Goal: Task Accomplishment & Management: Manage account settings

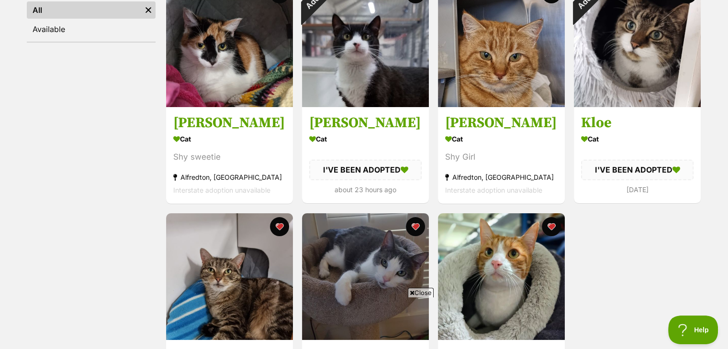
scroll to position [191, 0]
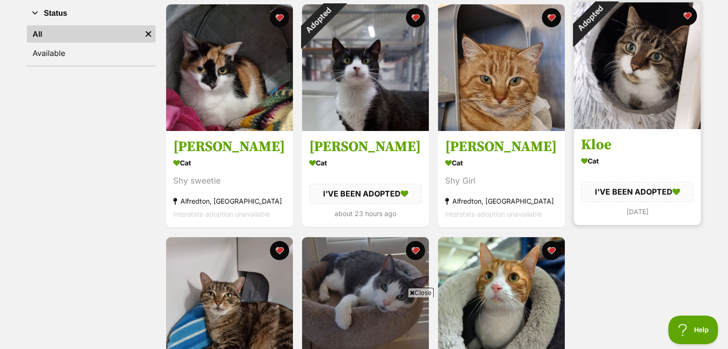
click at [653, 112] on img at bounding box center [637, 65] width 127 height 127
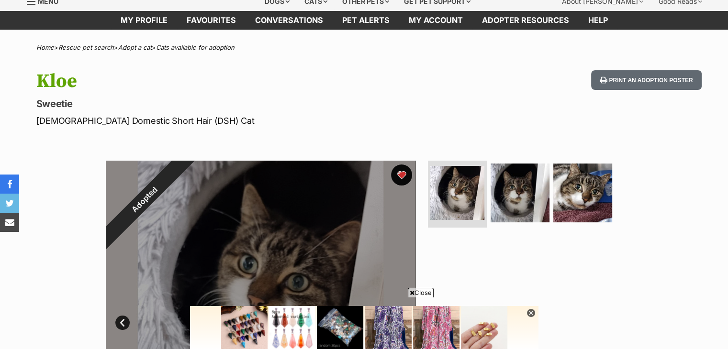
click at [400, 175] on button "favourite" at bounding box center [401, 175] width 21 height 21
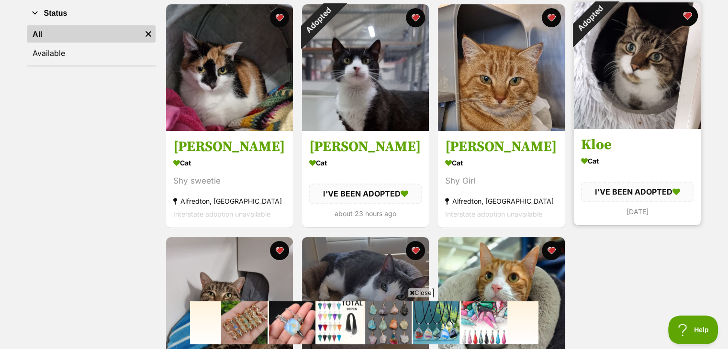
click at [685, 18] on button "favourite" at bounding box center [687, 15] width 21 height 21
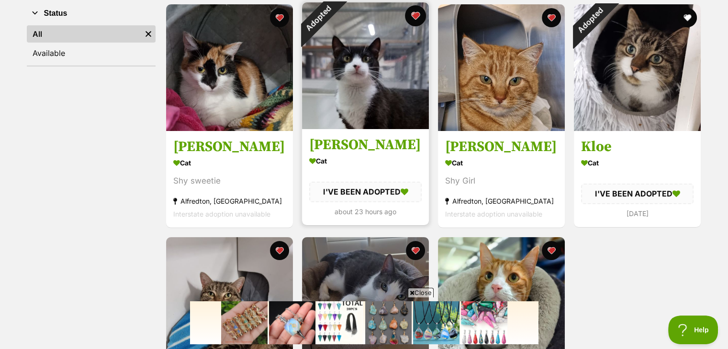
click at [417, 22] on button "favourite" at bounding box center [415, 15] width 21 height 21
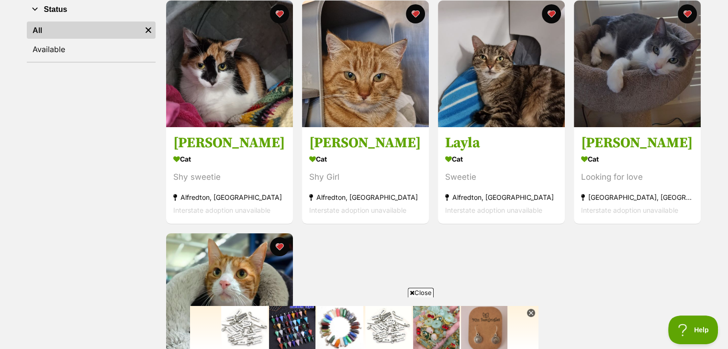
scroll to position [153, 0]
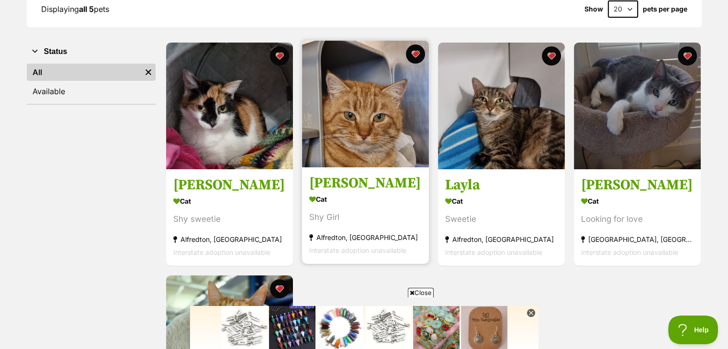
click at [345, 134] on img at bounding box center [365, 104] width 127 height 127
